Goal: Information Seeking & Learning: Learn about a topic

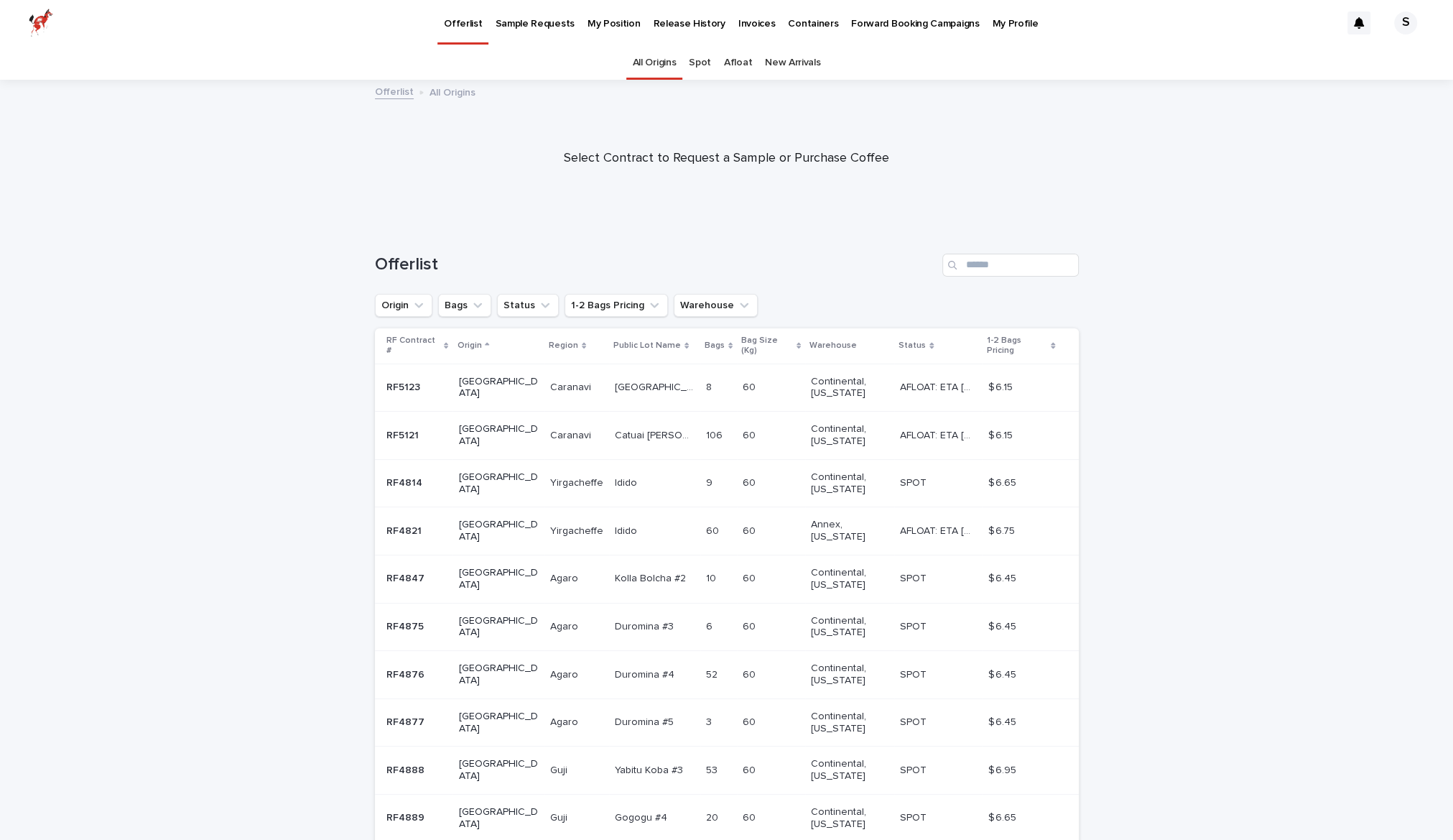
click at [703, 68] on link "Spot" at bounding box center [699, 63] width 22 height 34
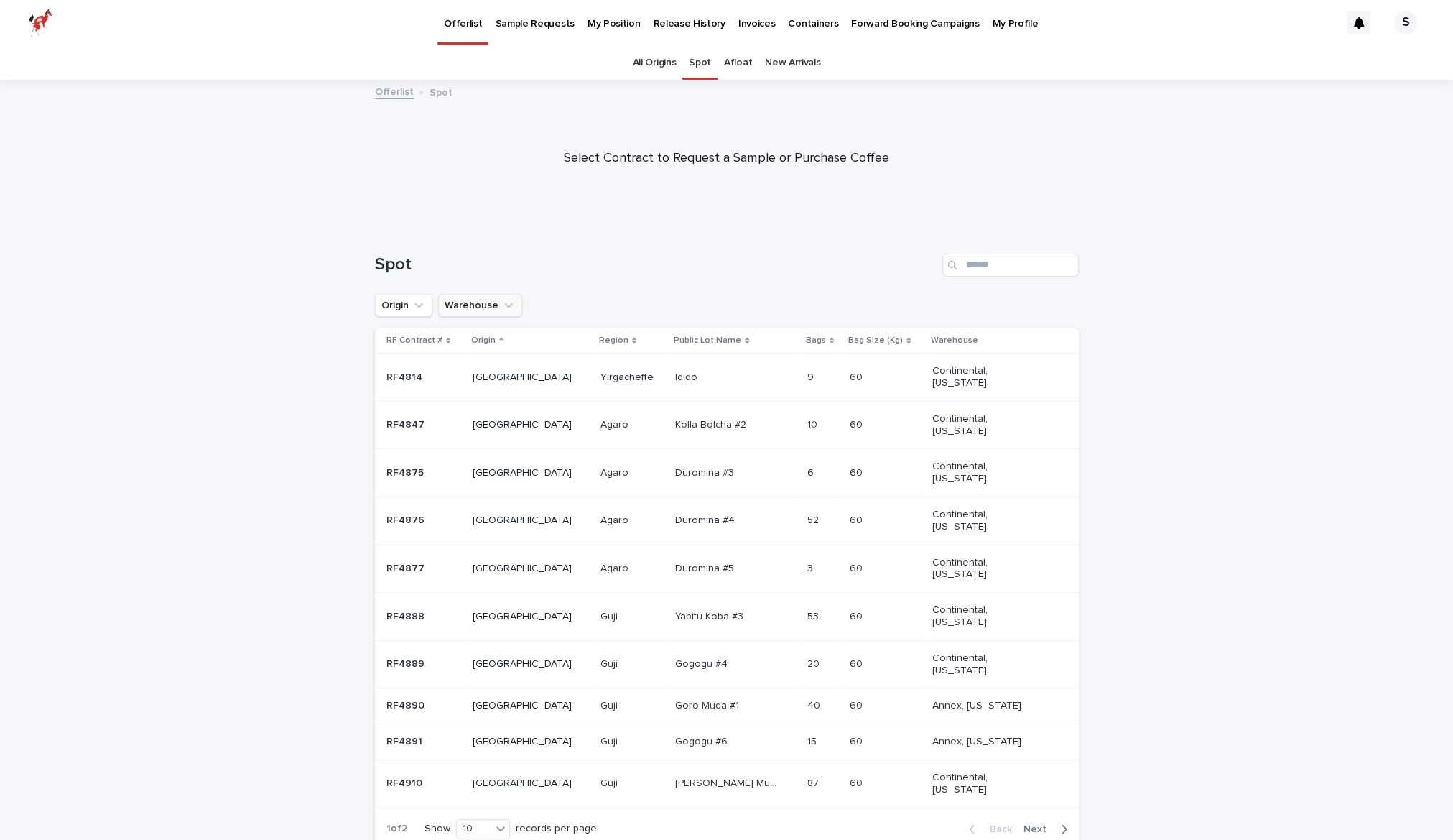
click at [476, 297] on button "Warehouse" at bounding box center [480, 305] width 84 height 23
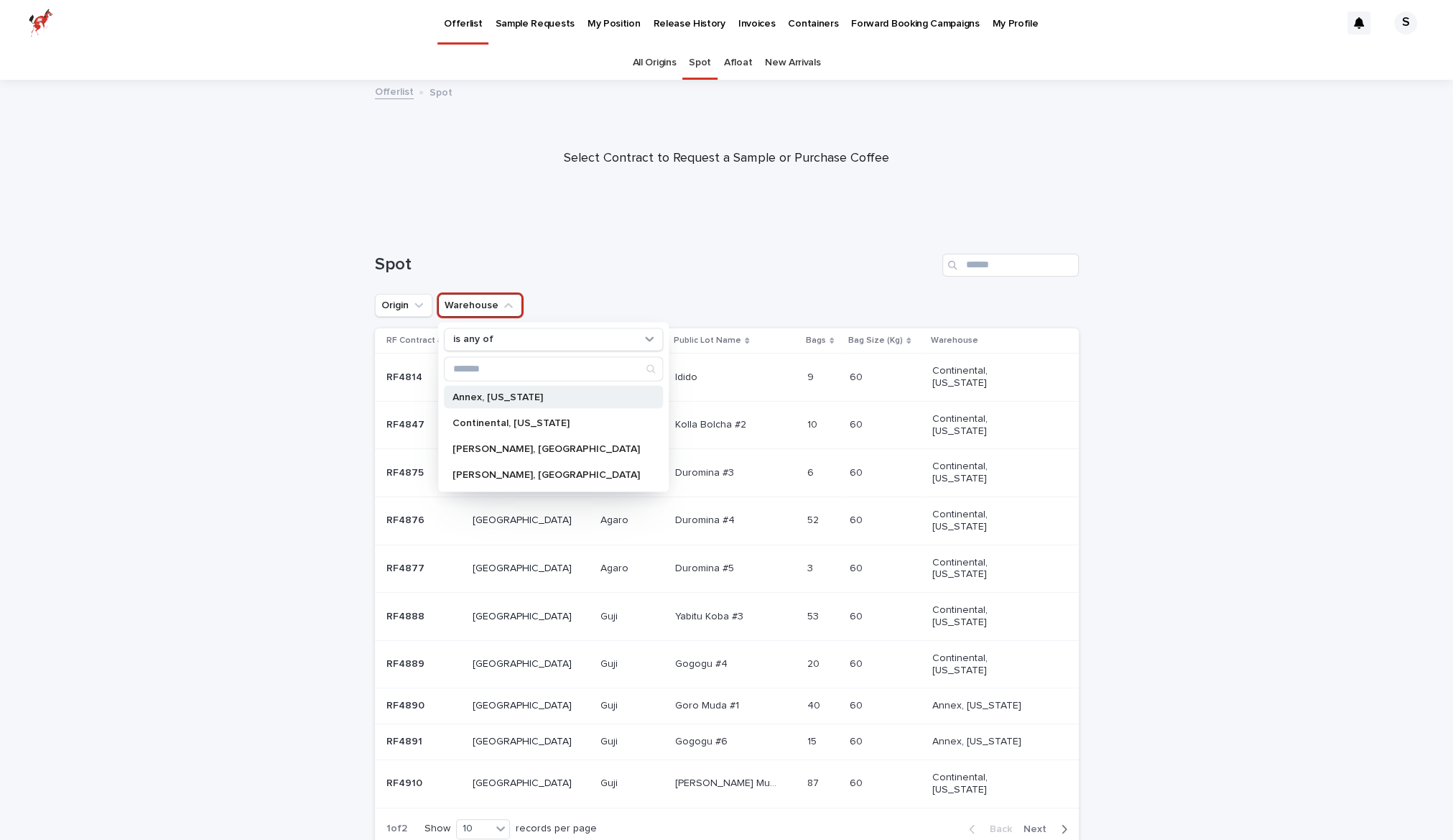
click at [524, 396] on p "Annex, [US_STATE]" at bounding box center [546, 396] width 188 height 10
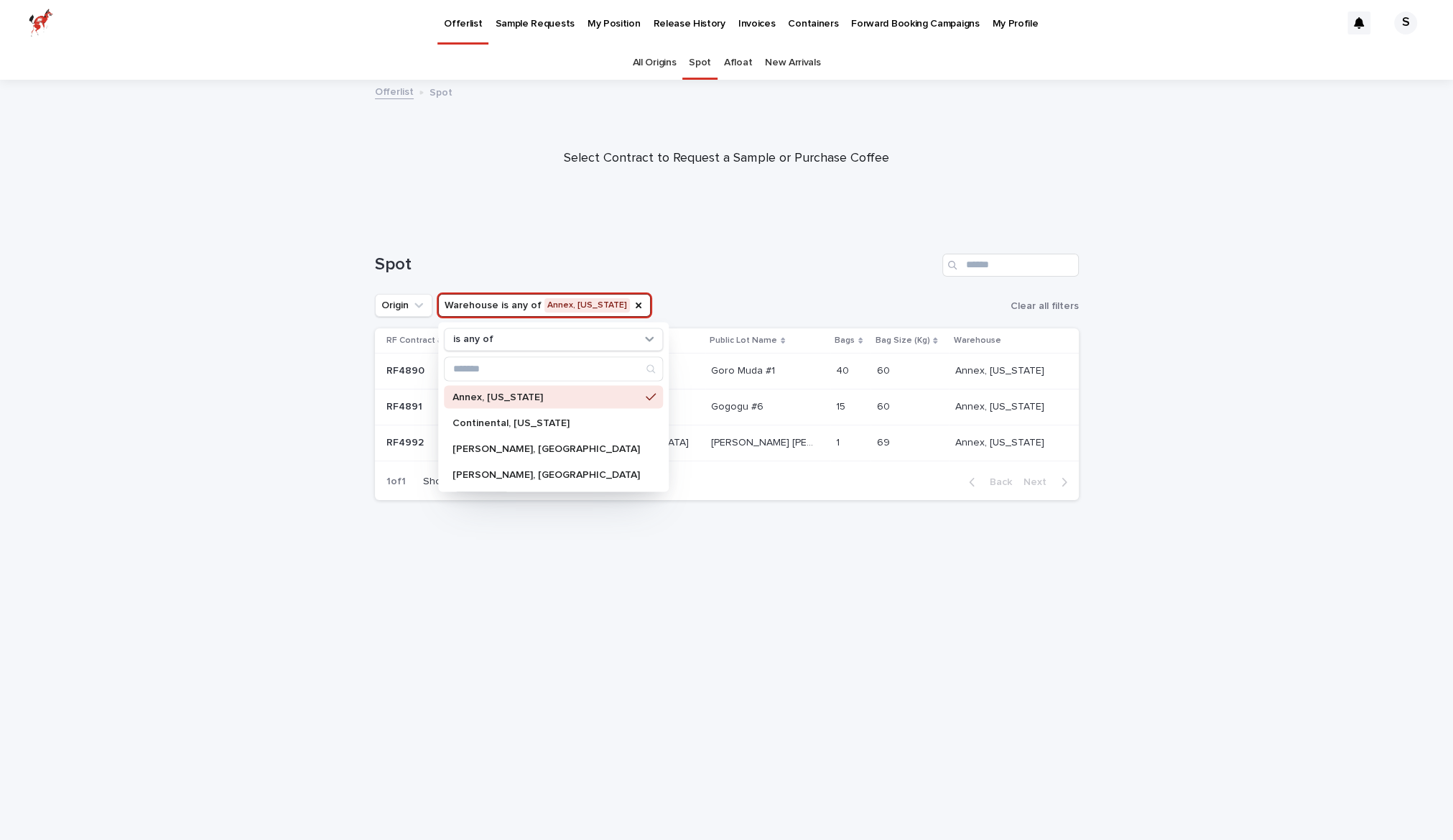
click at [1257, 408] on div "Loading... Saving… Loading... Saving… Spot Origin Warehouse is any of Annex, Ca…" at bounding box center [726, 532] width 1453 height 615
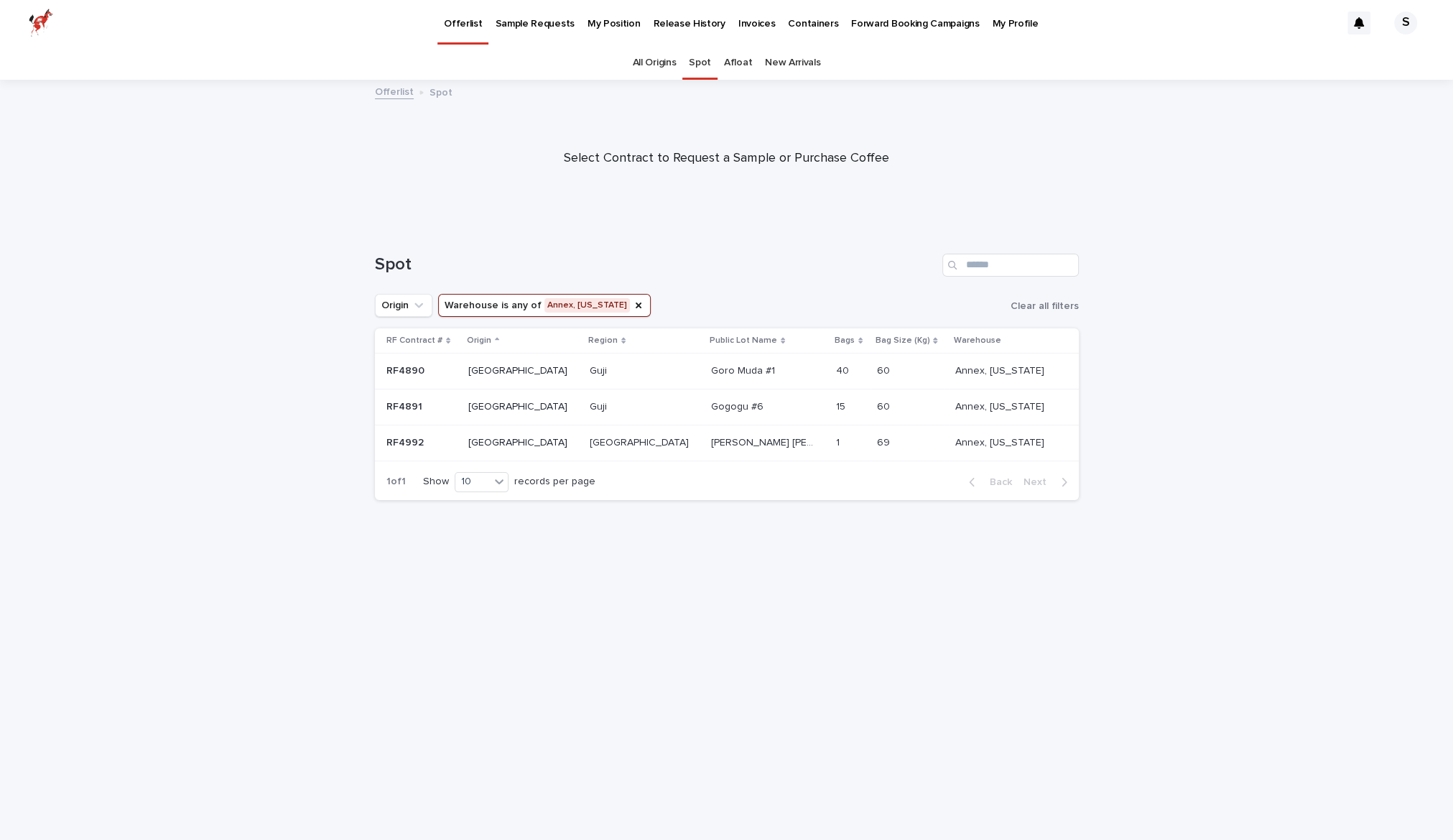
click at [422, 443] on p "RF4992" at bounding box center [407, 441] width 40 height 15
click at [413, 410] on p "RF4891" at bounding box center [406, 406] width 39 height 15
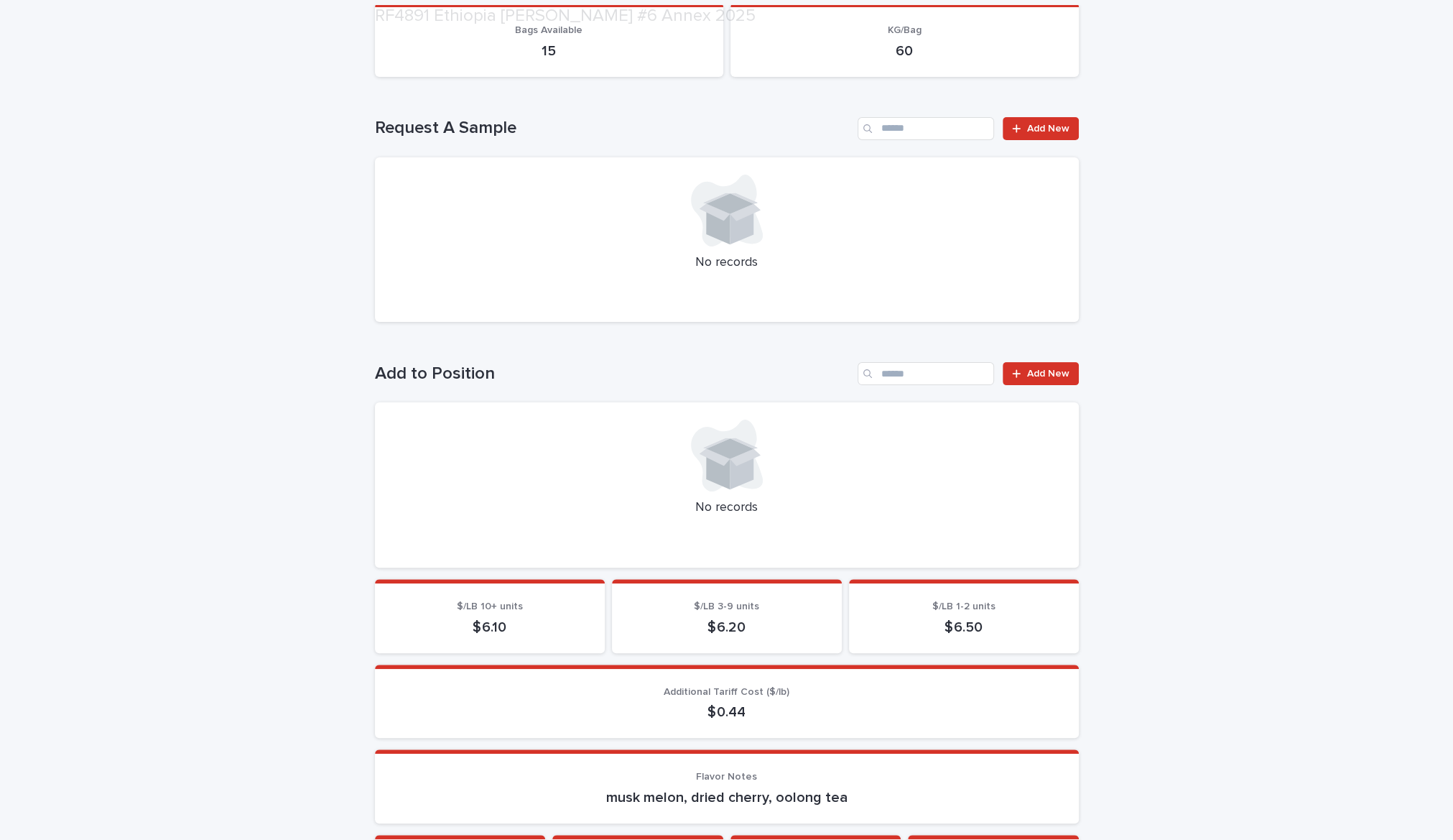
scroll to position [341, 0]
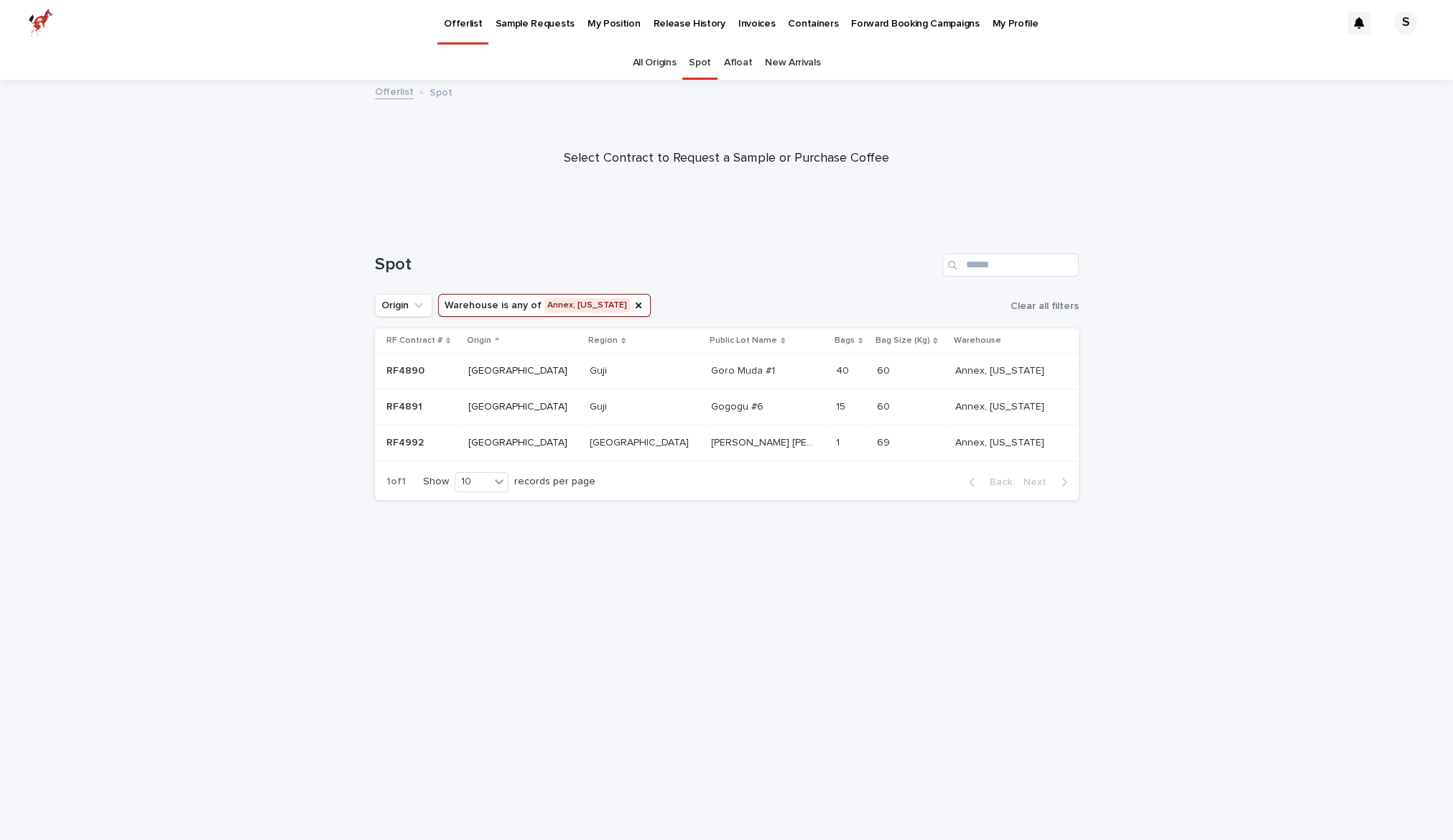
click at [400, 371] on p "RF4890" at bounding box center [407, 369] width 41 height 15
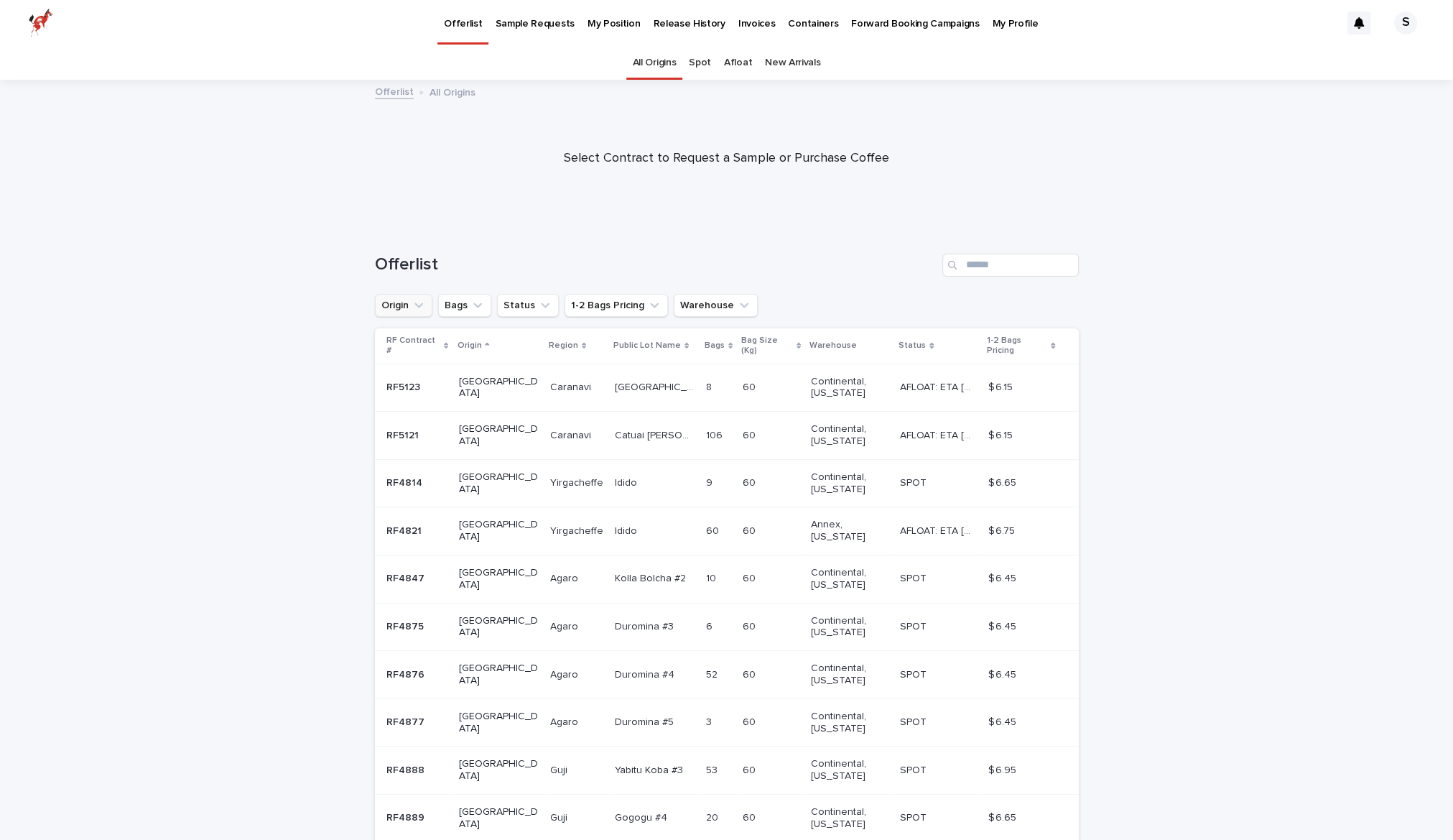
click at [404, 308] on button "Origin" at bounding box center [403, 305] width 57 height 23
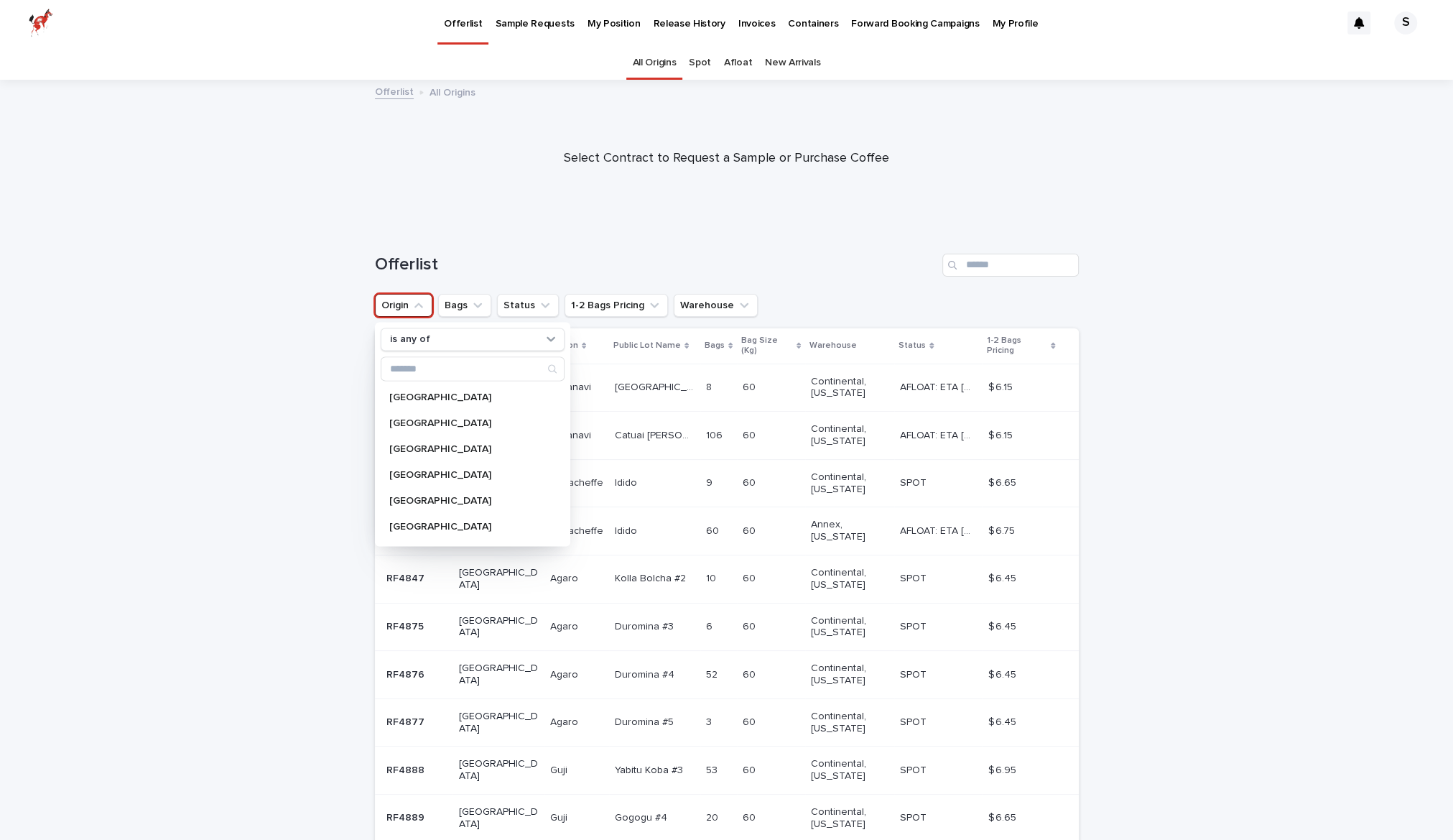
click at [404, 308] on button "Origin" at bounding box center [403, 305] width 57 height 23
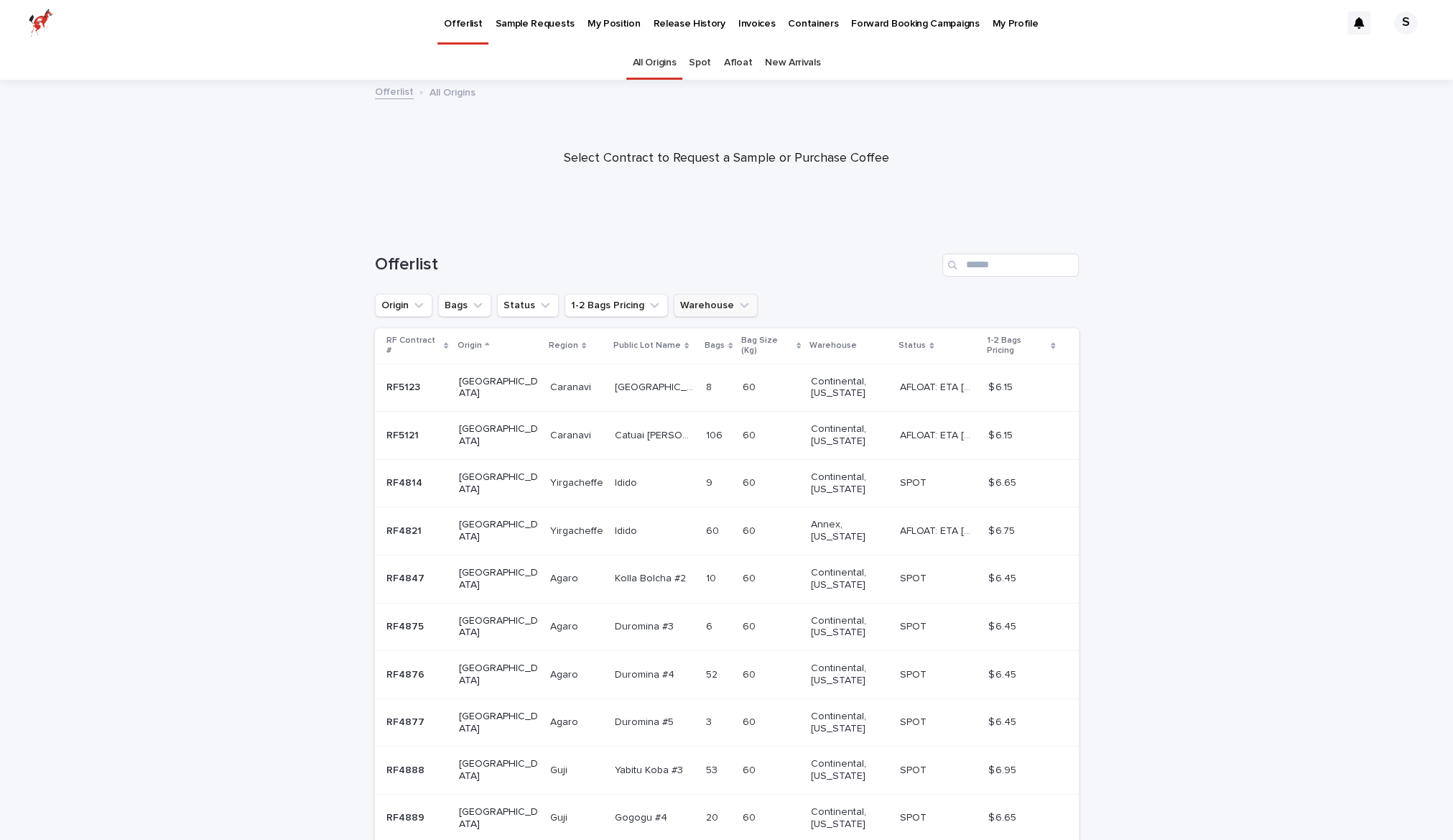
click at [710, 310] on button "Warehouse" at bounding box center [716, 305] width 84 height 23
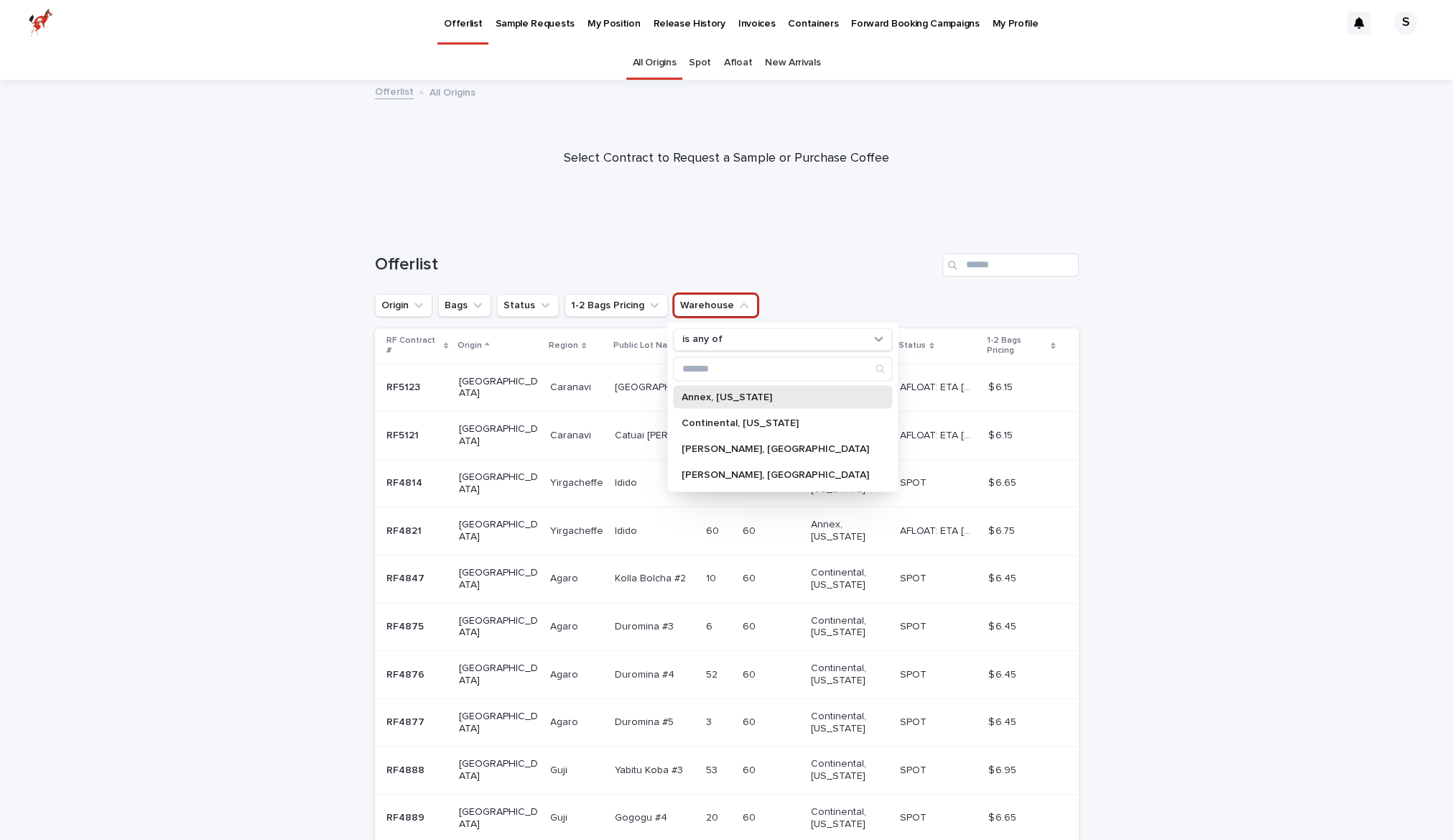
click at [752, 392] on p "Annex, [US_STATE]" at bounding box center [775, 396] width 188 height 10
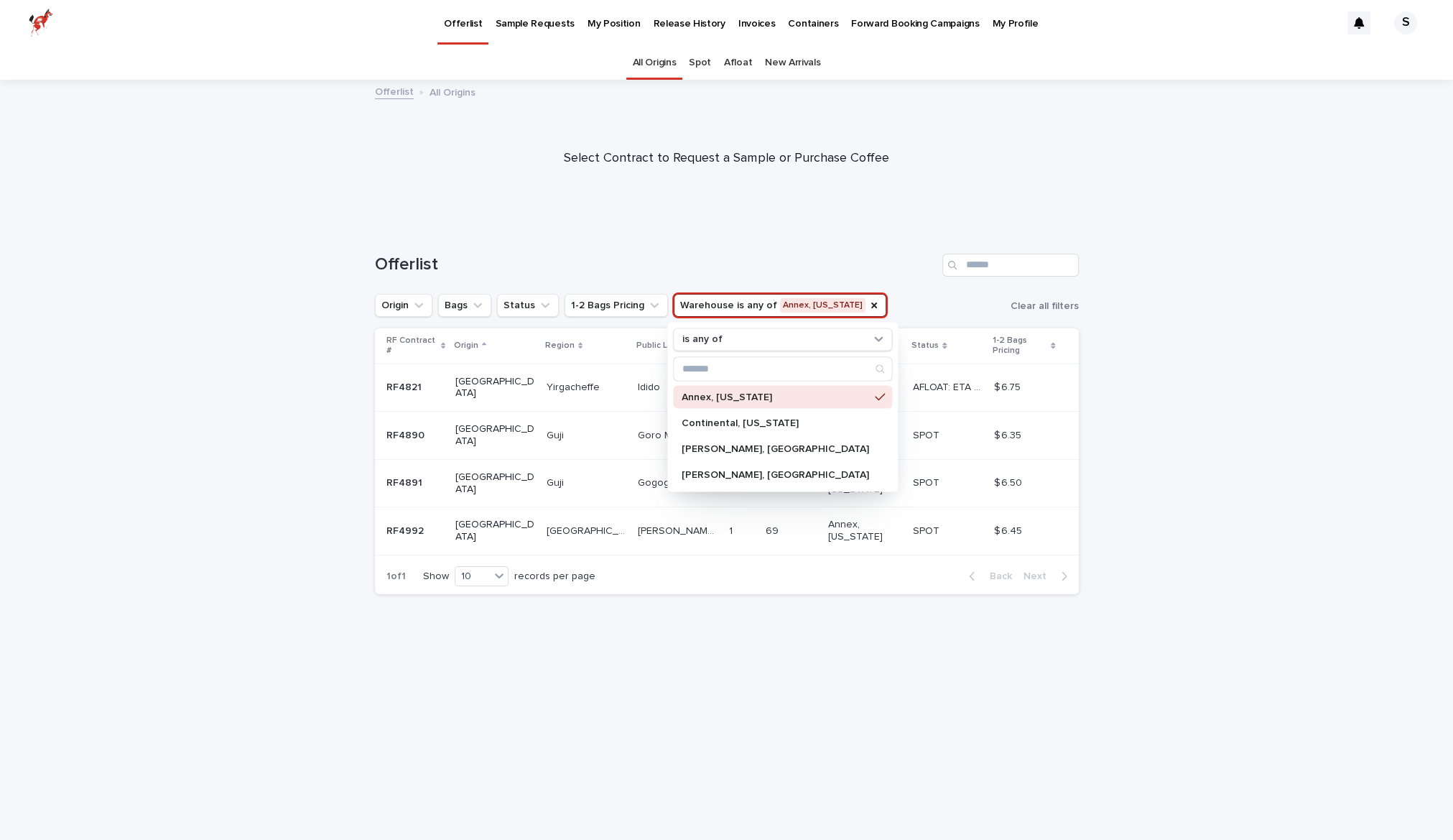
click at [1251, 376] on div "Loading... Saving… Loading... Saving… Offerlist Origin Bags Status 1-2 Bags Pri…" at bounding box center [726, 532] width 1453 height 615
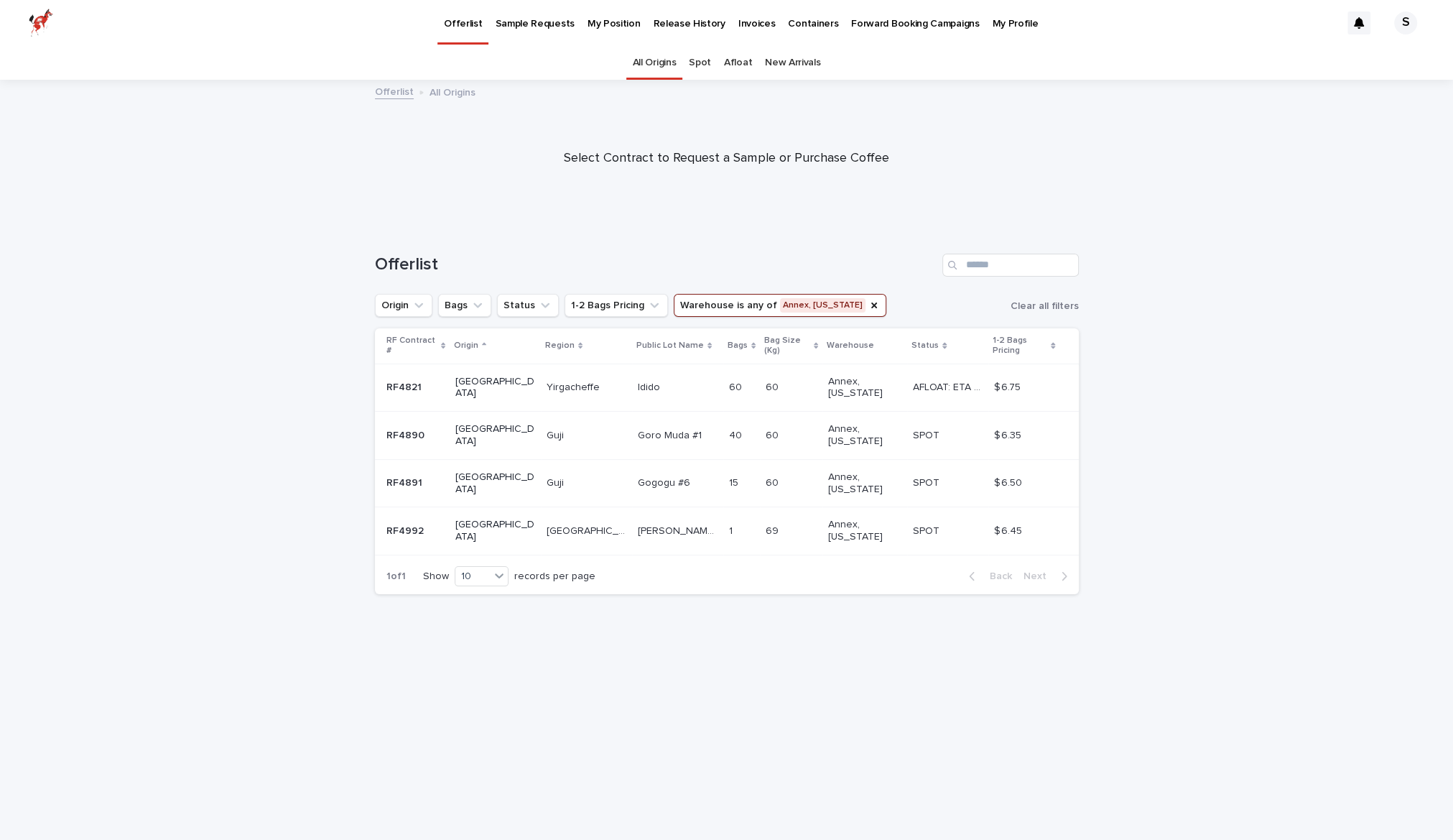
click at [391, 379] on p "RF4821" at bounding box center [405, 386] width 38 height 15
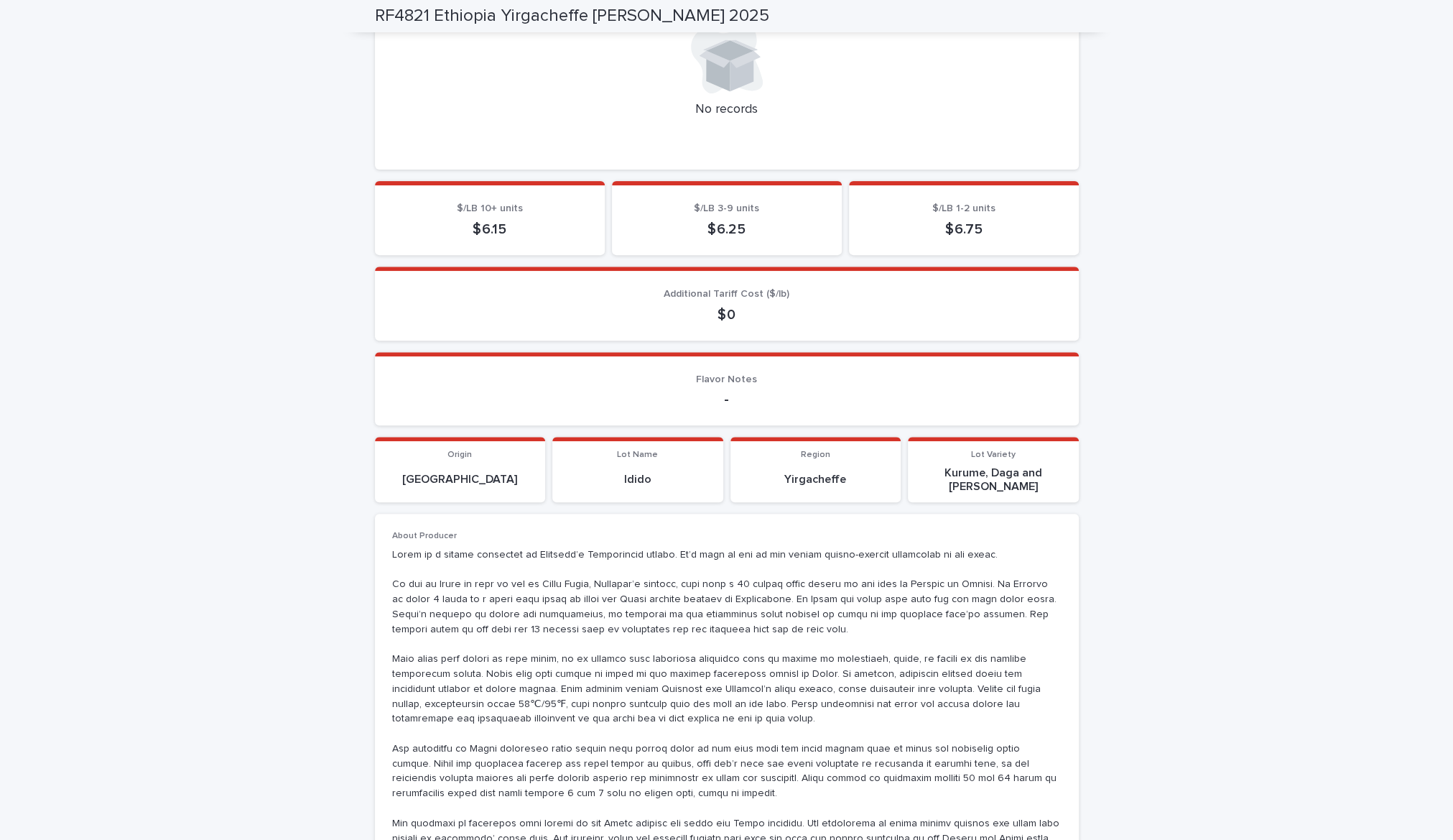
scroll to position [706, 0]
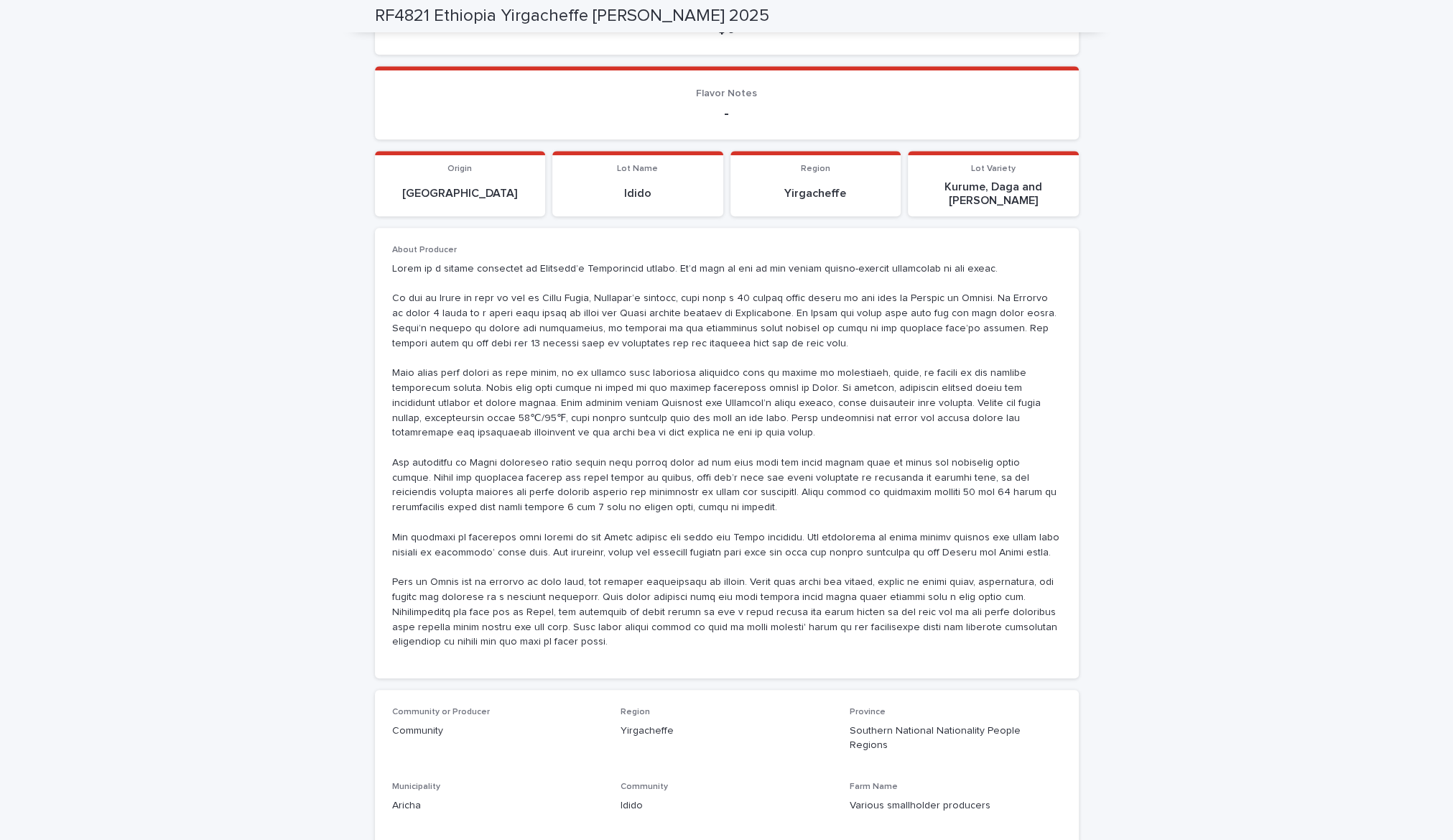
click at [805, 488] on p at bounding box center [726, 455] width 669 height 389
click at [953, 415] on p at bounding box center [726, 455] width 669 height 389
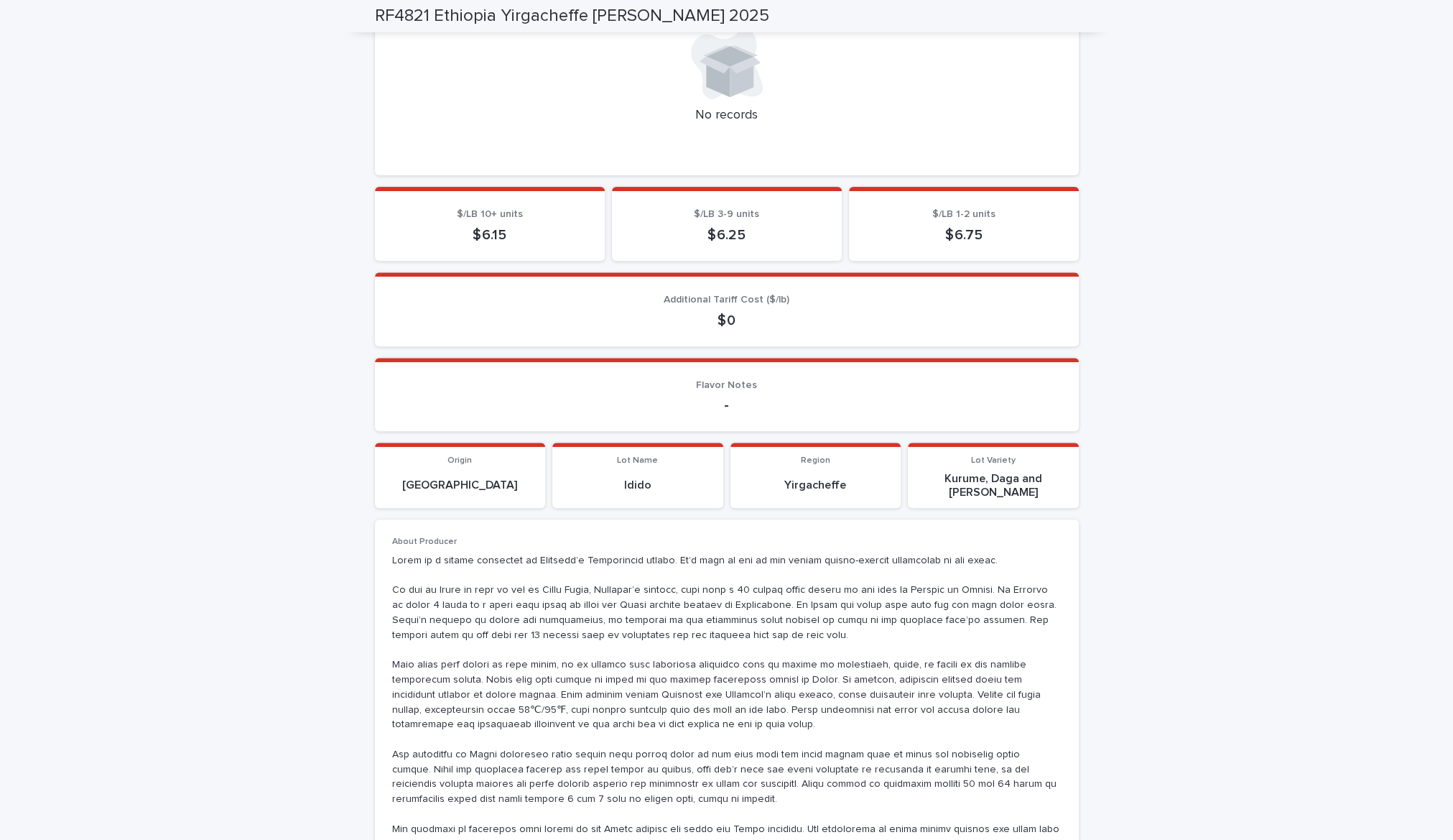
scroll to position [0, 0]
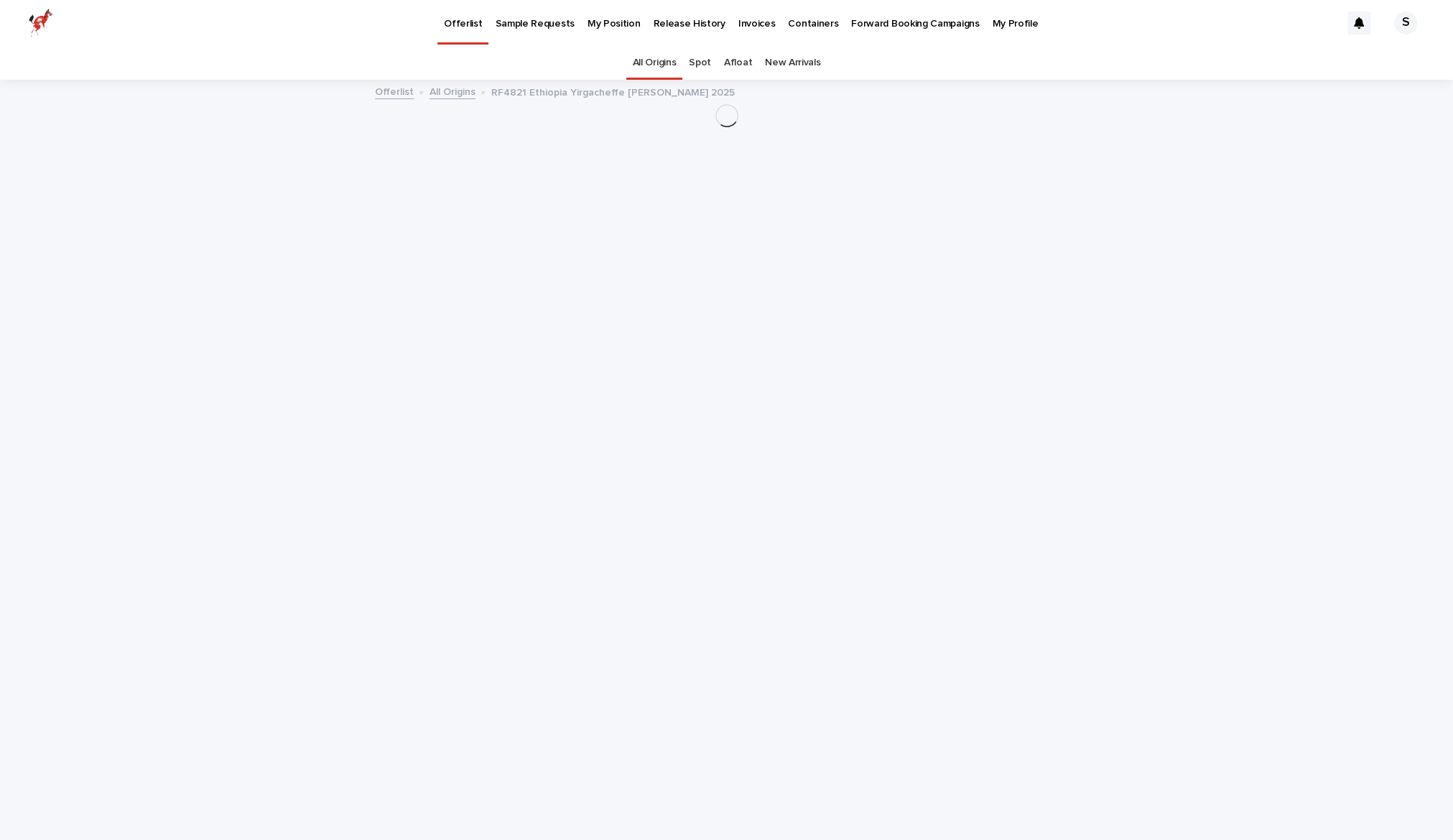
click at [737, 60] on link "Afloat" at bounding box center [738, 63] width 28 height 34
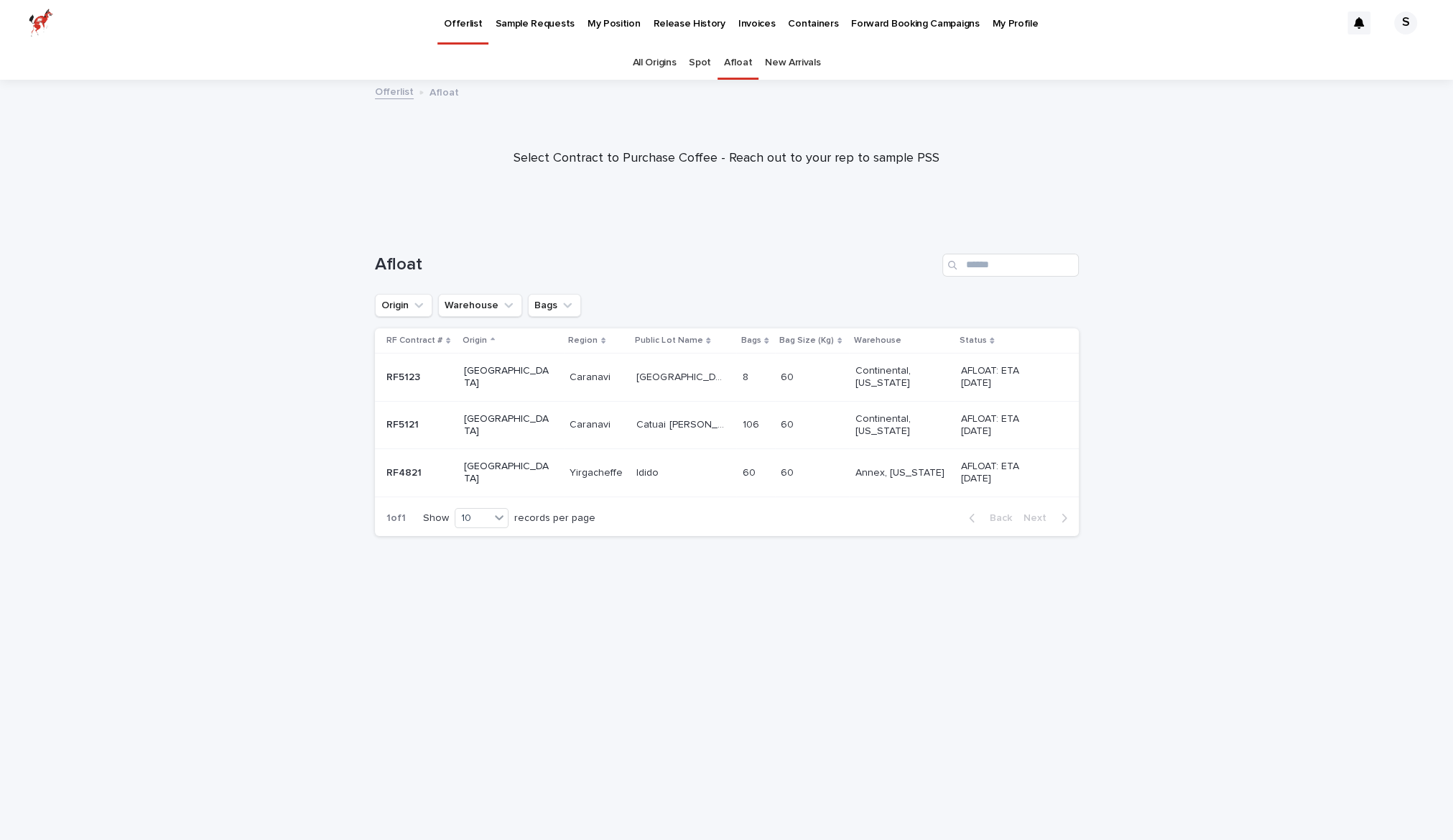
click at [392, 427] on p "RF5121" at bounding box center [404, 423] width 36 height 15
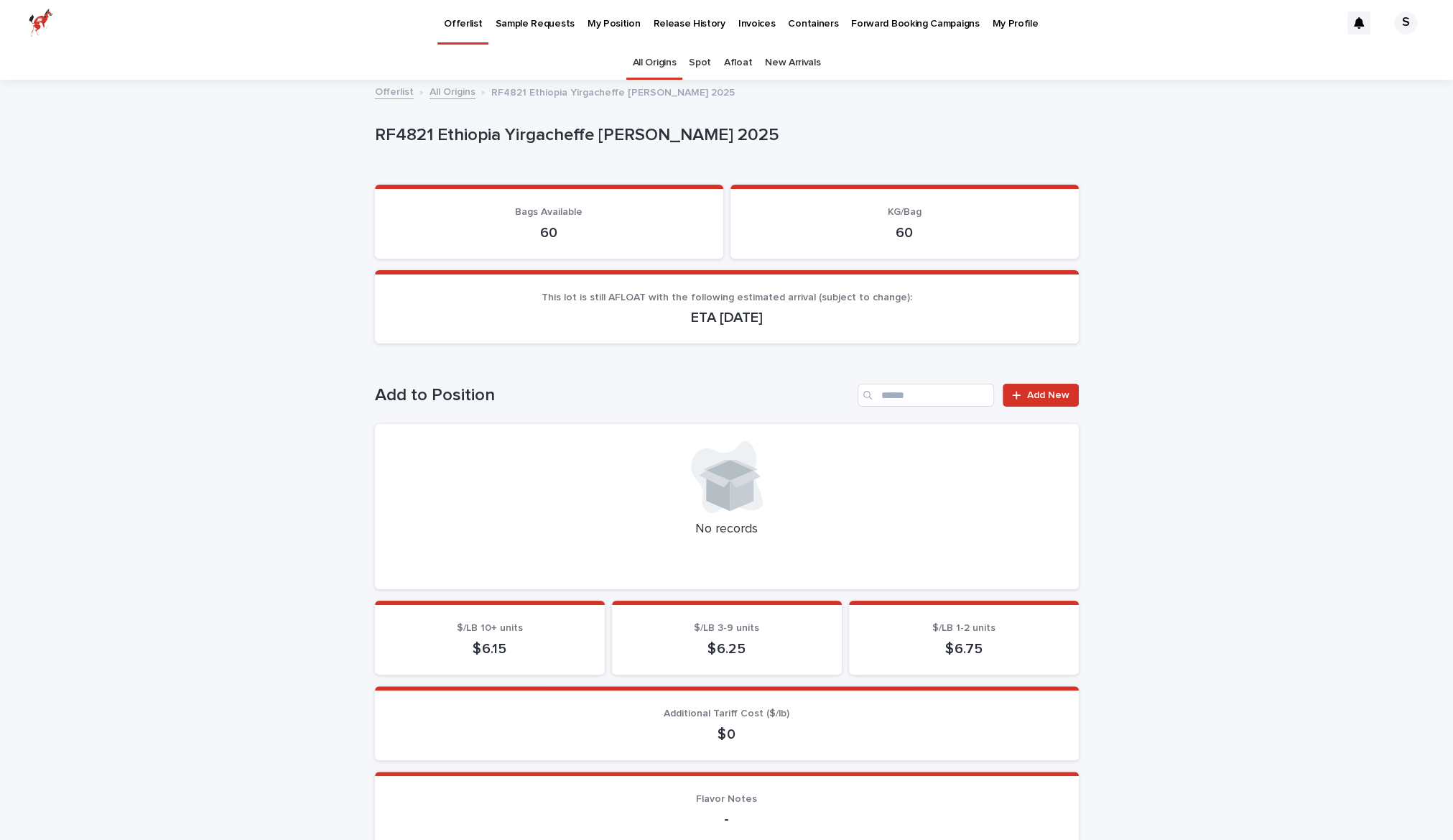
click at [700, 56] on link "Spot" at bounding box center [699, 63] width 22 height 34
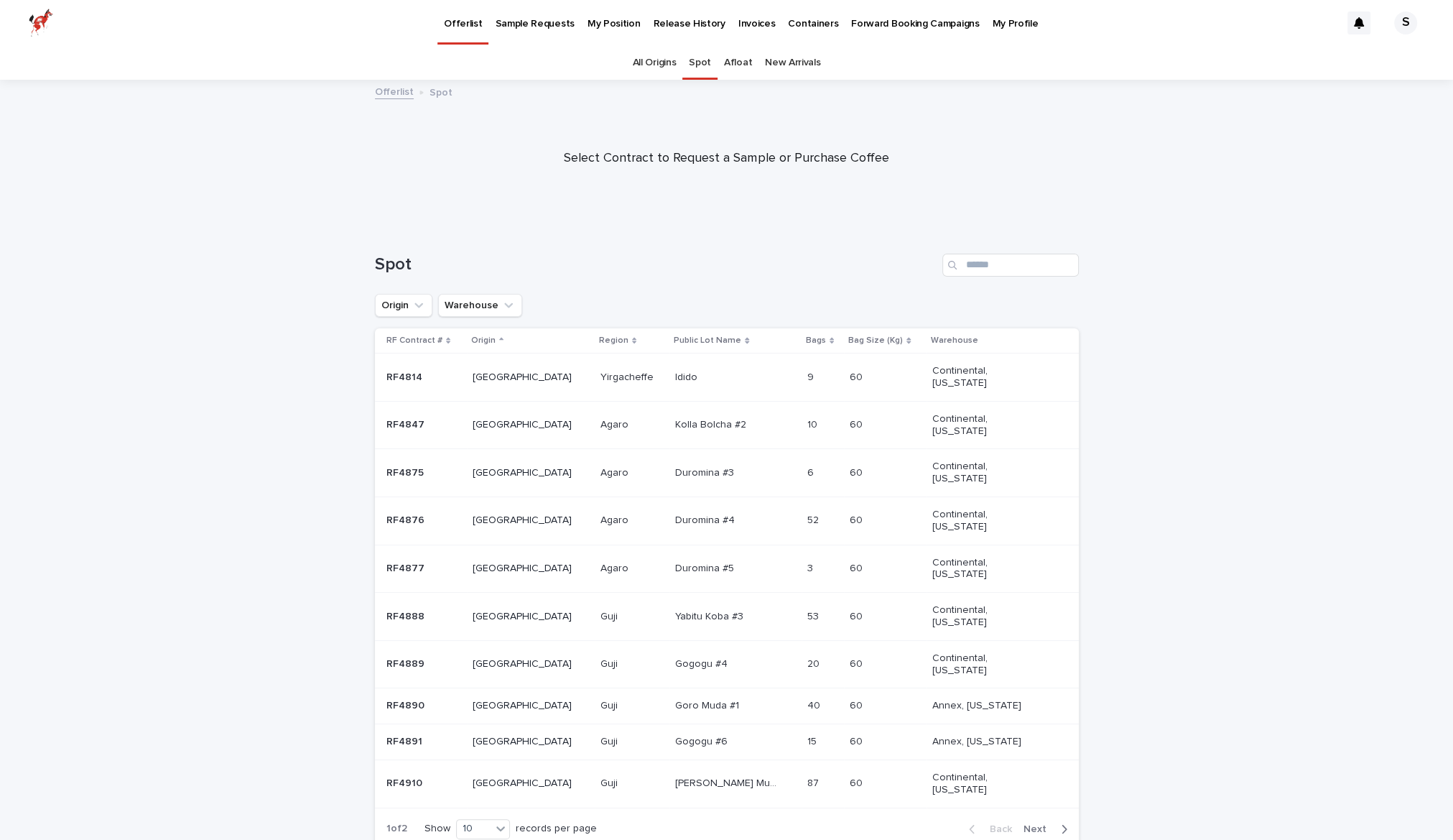
click at [797, 70] on link "New Arrivals" at bounding box center [793, 63] width 56 height 34
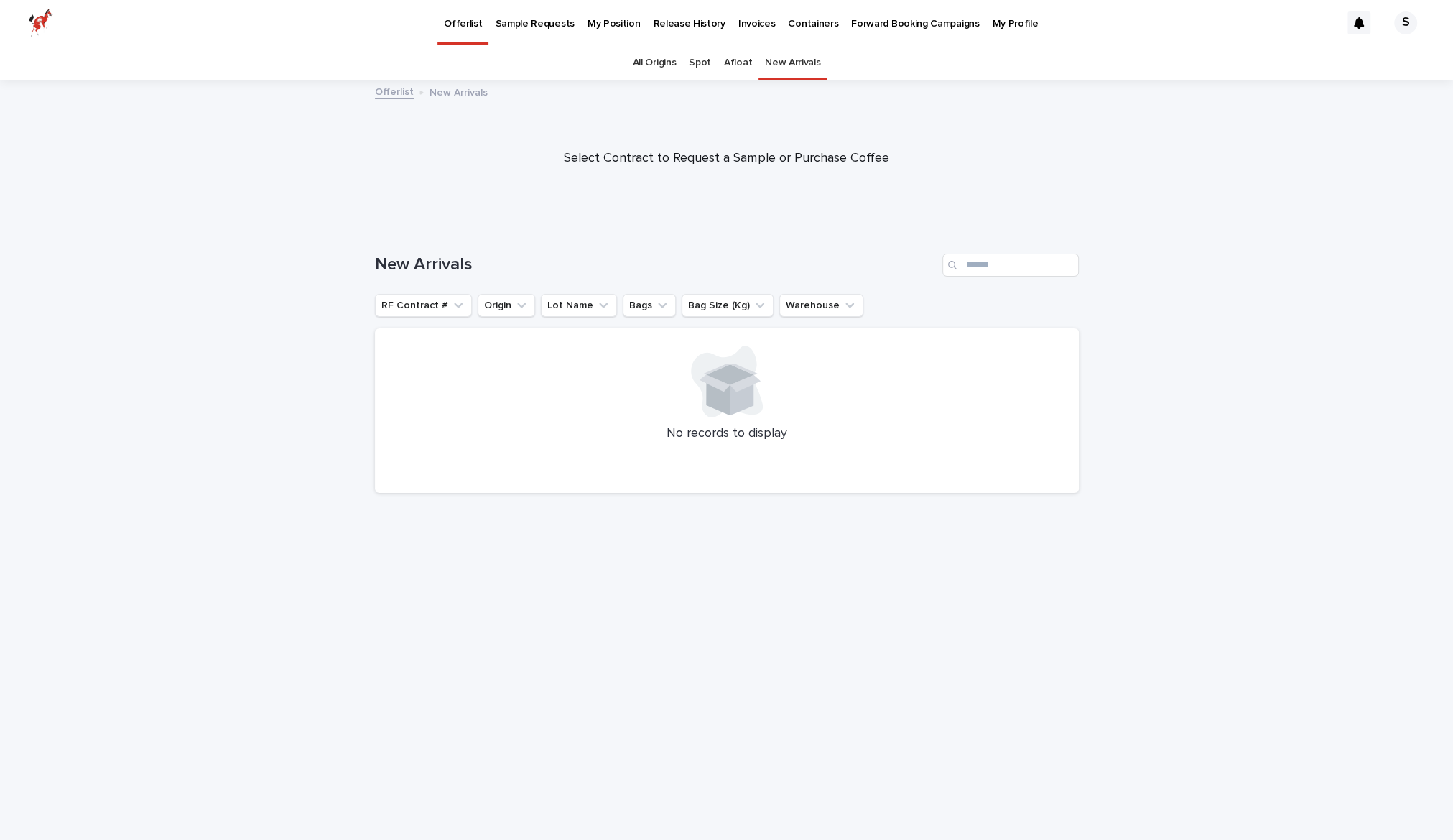
click at [731, 63] on link "Afloat" at bounding box center [738, 63] width 28 height 34
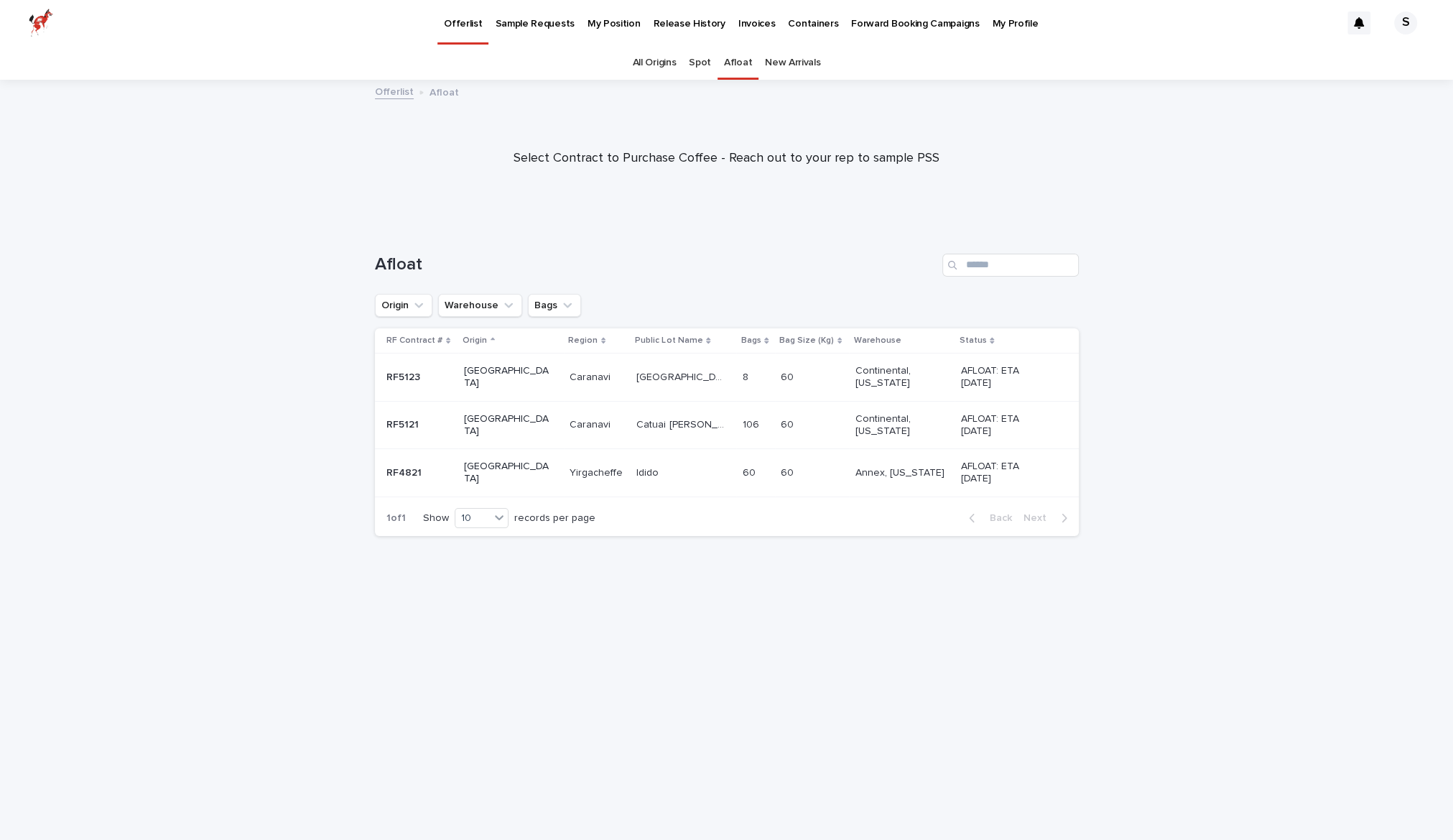
click at [663, 66] on link "All Origins" at bounding box center [655, 63] width 44 height 34
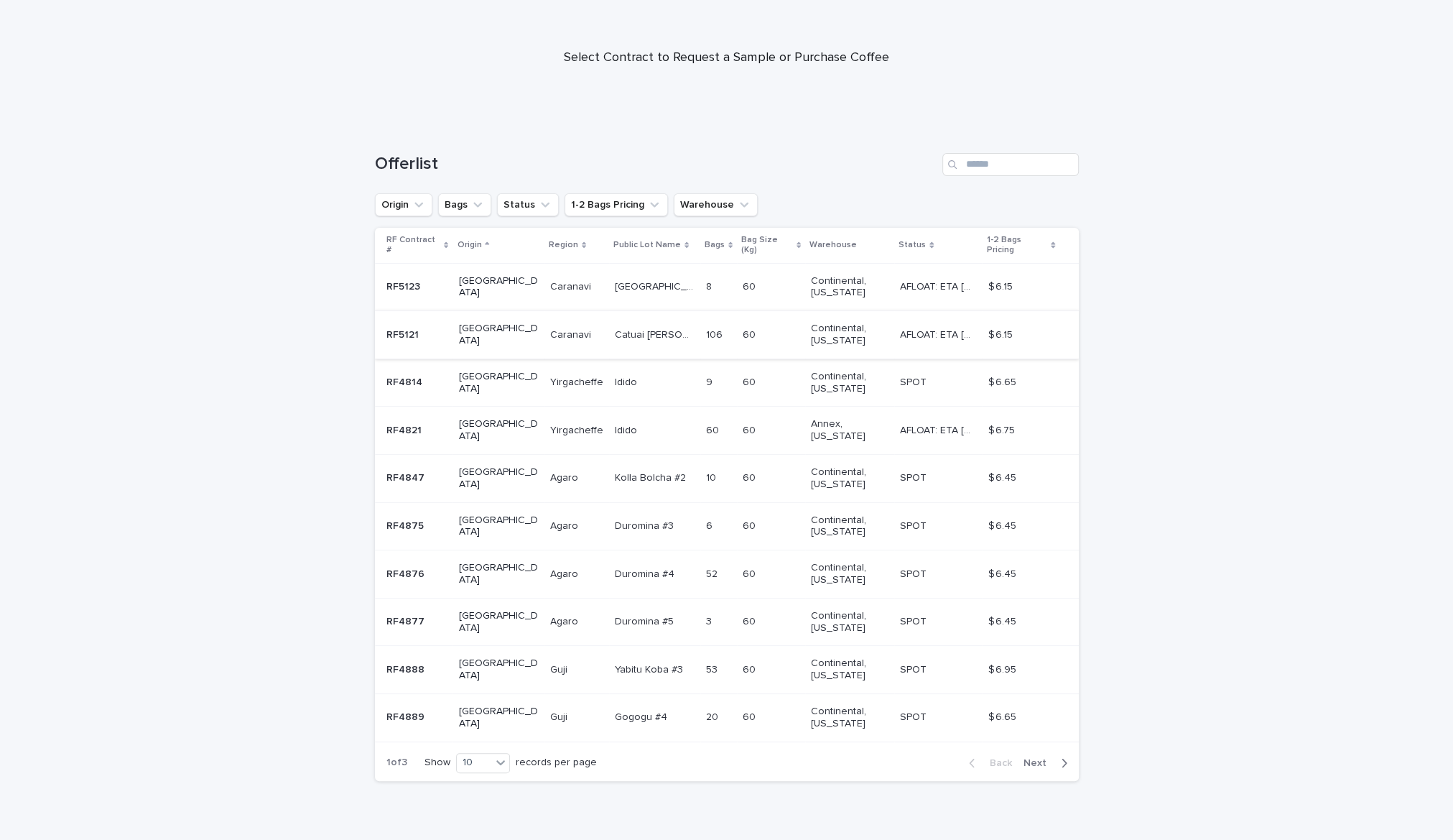
scroll to position [100, 0]
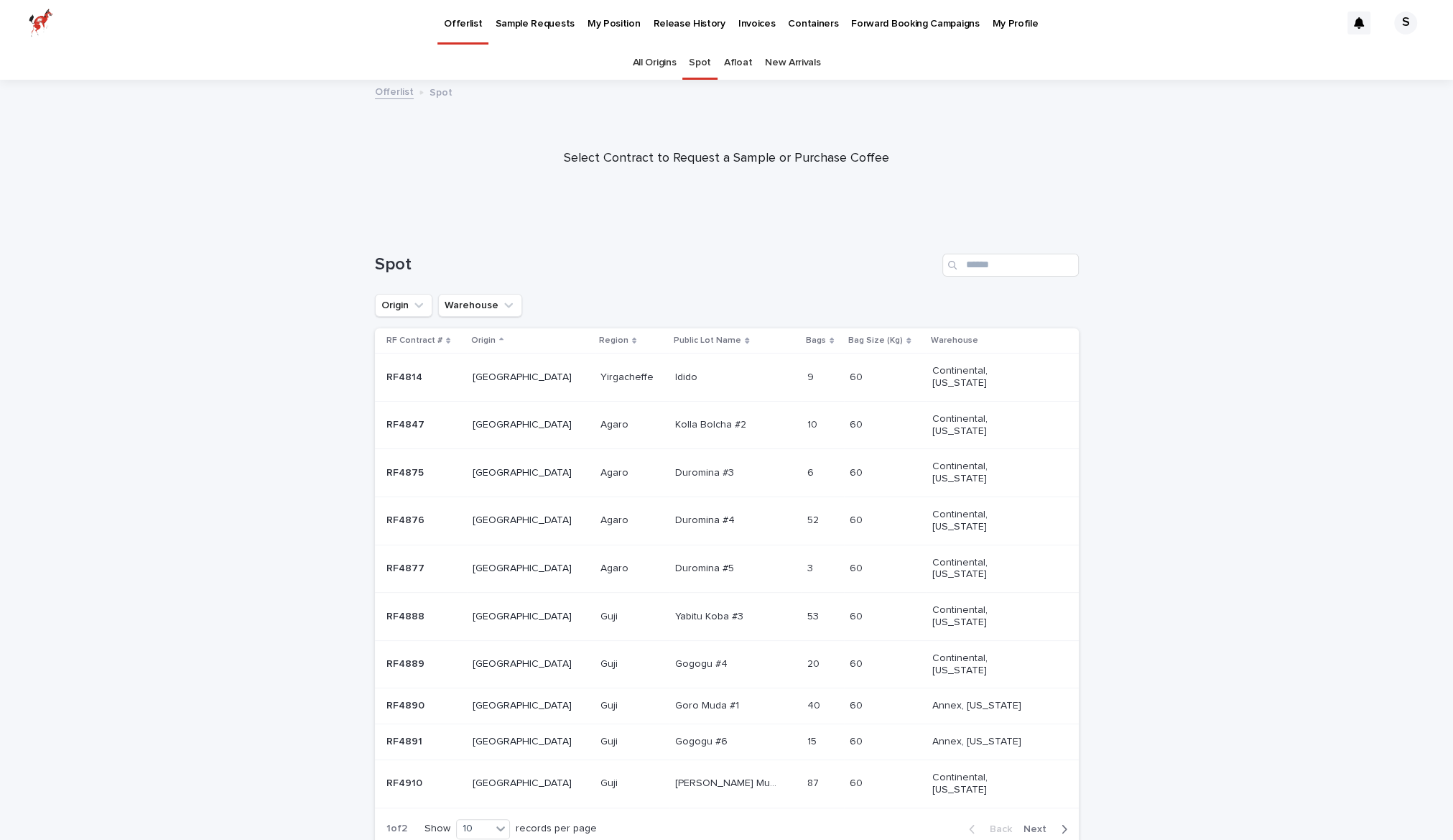
scroll to position [46, 0]
